Goal: Check status

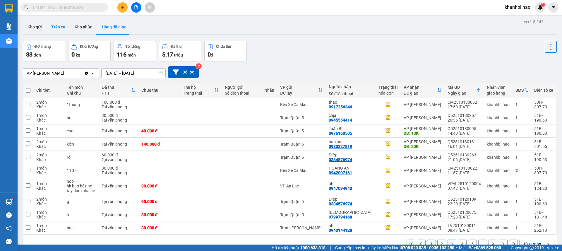
click at [61, 25] on button "Trên xe" at bounding box center [58, 27] width 23 height 14
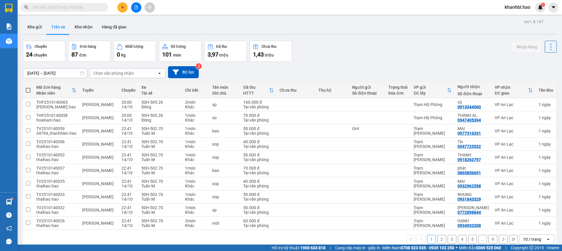
click at [60, 25] on button "Trên xe" at bounding box center [58, 27] width 23 height 14
click at [146, 72] on div "Chọn văn phòng nhận" at bounding box center [123, 72] width 67 height 9
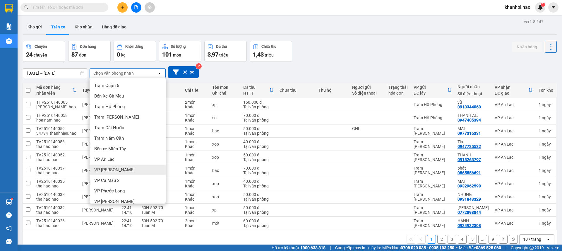
click at [121, 171] on div "VP [PERSON_NAME]" at bounding box center [128, 169] width 76 height 11
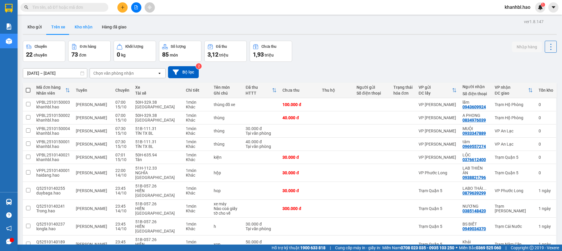
click at [79, 24] on button "Kho nhận" at bounding box center [83, 27] width 27 height 14
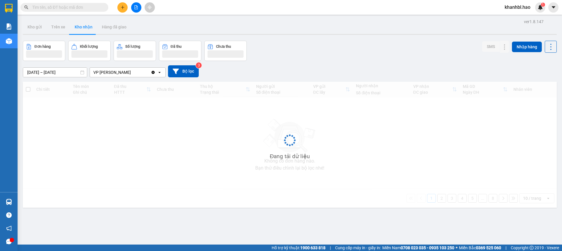
click at [79, 24] on button "Kho nhận" at bounding box center [83, 27] width 27 height 14
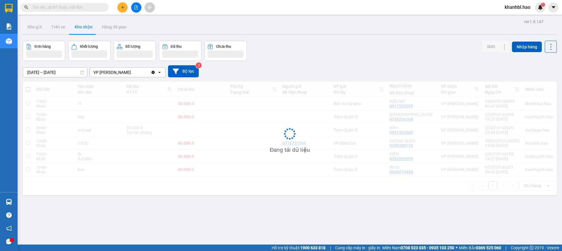
click at [79, 24] on button "Kho nhận" at bounding box center [83, 27] width 27 height 14
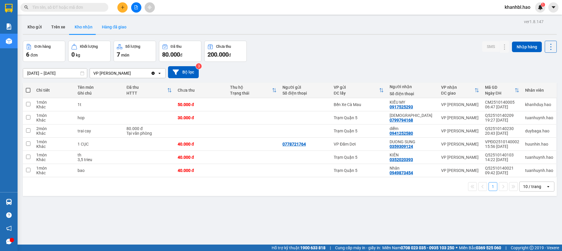
click at [107, 25] on button "Hàng đã giao" at bounding box center [114, 27] width 34 height 14
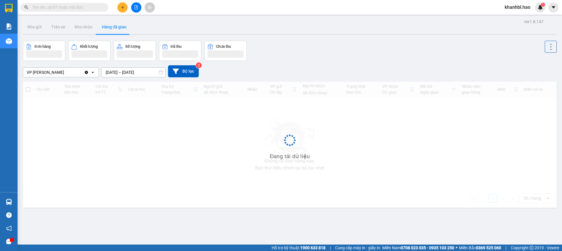
click at [107, 25] on button "Hàng đã giao" at bounding box center [114, 27] width 34 height 14
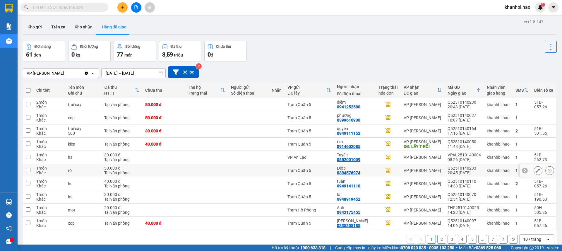
scroll to position [27, 0]
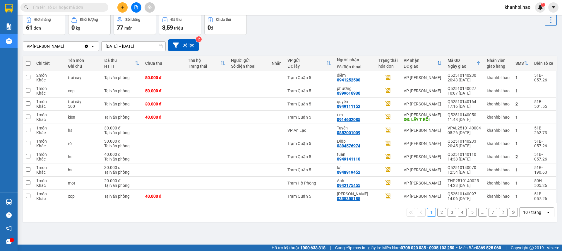
click at [437, 213] on button "2" at bounding box center [441, 212] width 9 height 9
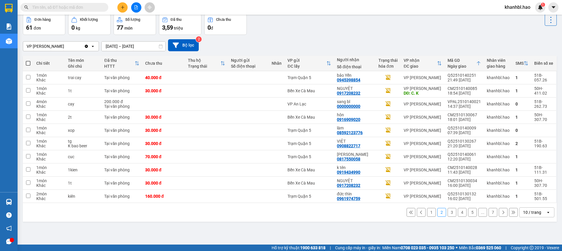
click at [429, 212] on button "1" at bounding box center [431, 212] width 9 height 9
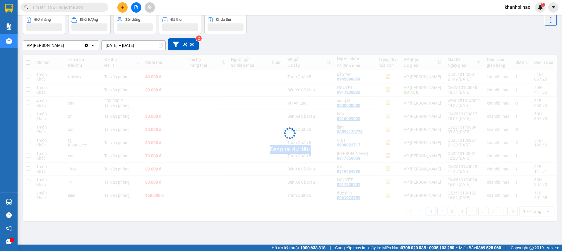
click at [429, 212] on div "Đang tải dữ liệu" at bounding box center [289, 138] width 533 height 166
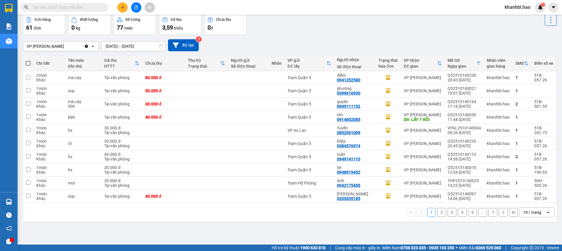
scroll to position [0, 0]
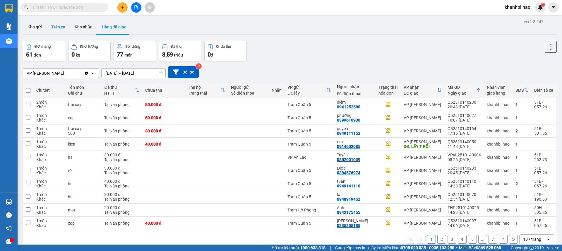
click at [62, 24] on button "Trên xe" at bounding box center [58, 27] width 23 height 14
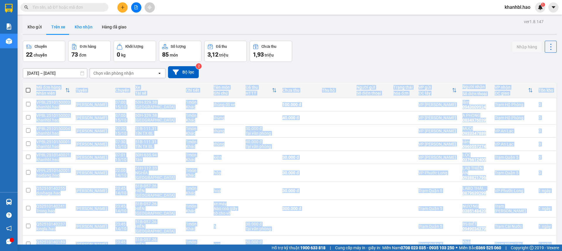
click at [82, 28] on button "Kho nhận" at bounding box center [83, 27] width 27 height 14
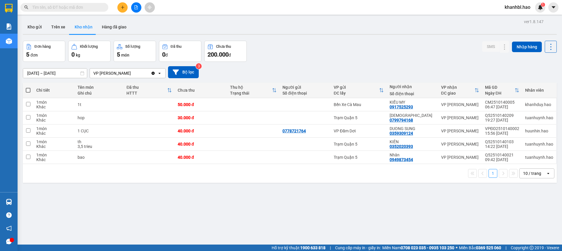
click at [302, 52] on div "Đơn hàng 5 đơn Khối lượng 0 kg Số lượng 5 món Đã thu 0 đ Chưa thu 200.000 đ SMS…" at bounding box center [289, 51] width 533 height 21
click at [107, 24] on button "Hàng đã giao" at bounding box center [114, 27] width 34 height 14
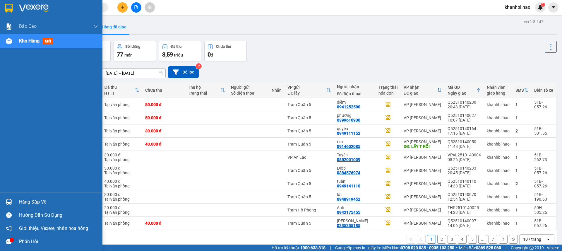
click at [6, 6] on img at bounding box center [9, 8] width 8 height 9
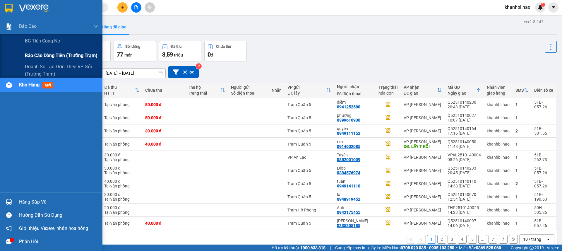
click at [50, 56] on span "Báo cáo dòng tiền (trưởng trạm)" at bounding box center [61, 55] width 73 height 7
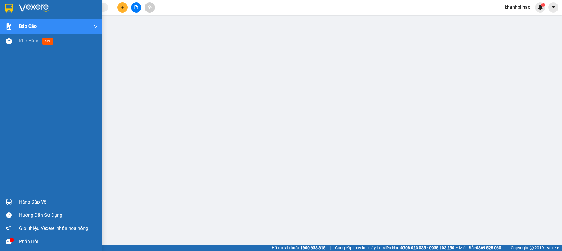
click at [5, 8] on img at bounding box center [9, 8] width 8 height 9
